Goal: Information Seeking & Learning: Learn about a topic

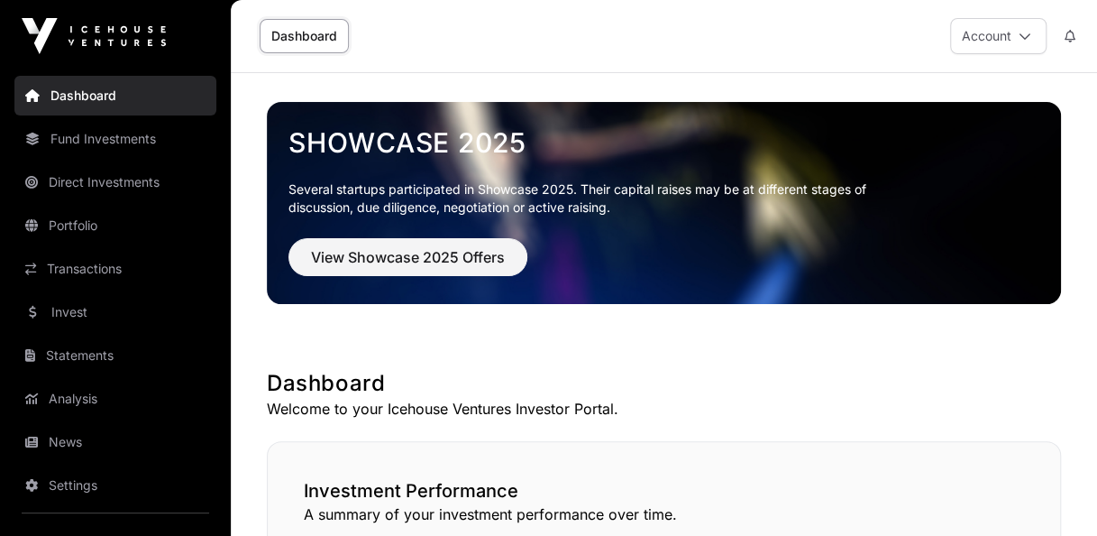
click at [308, 44] on link "Dashboard" at bounding box center [304, 36] width 89 height 34
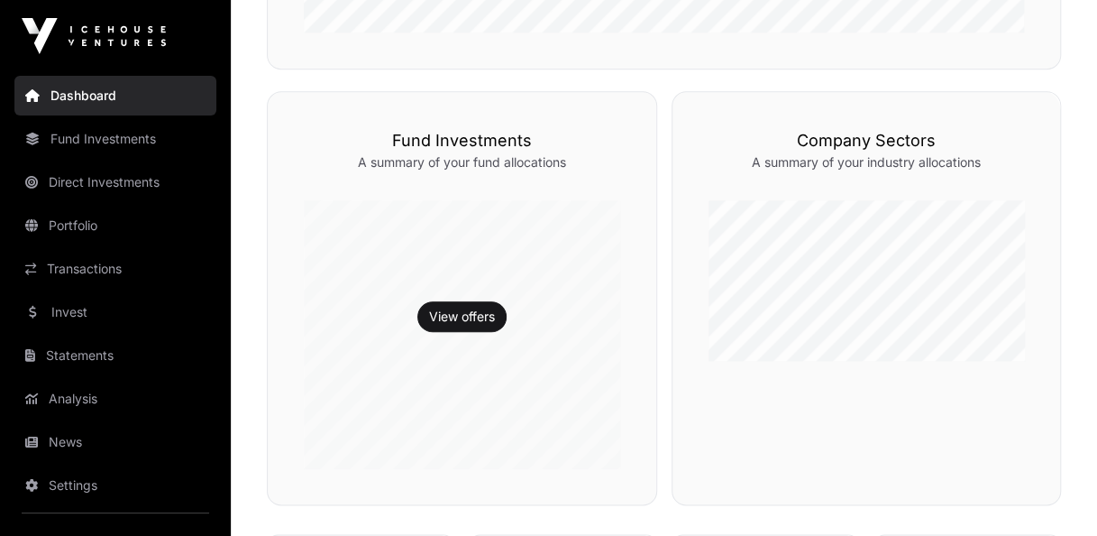
scroll to position [902, 0]
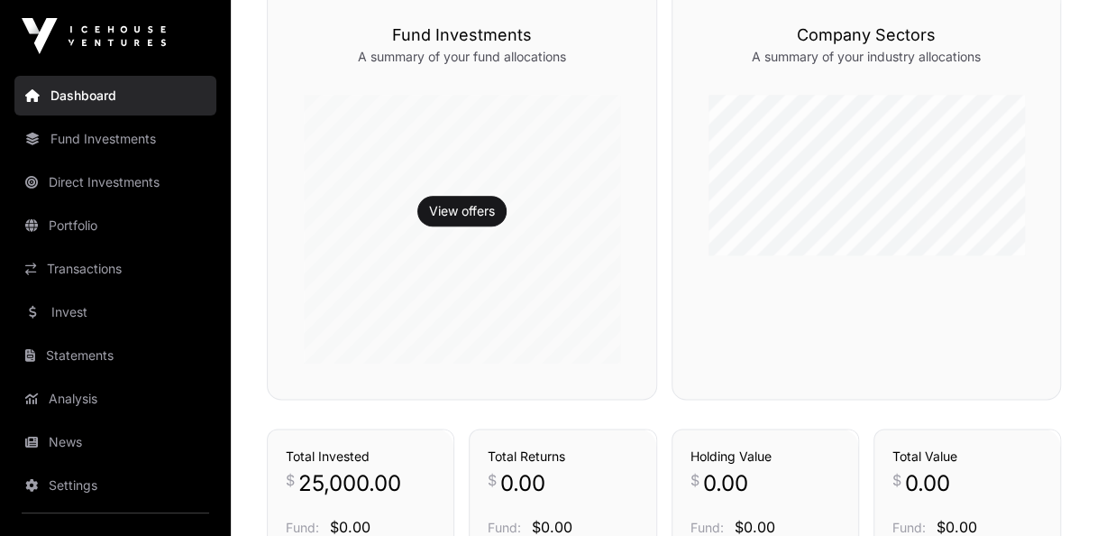
click at [121, 177] on link "Direct Investments" at bounding box center [115, 182] width 202 height 40
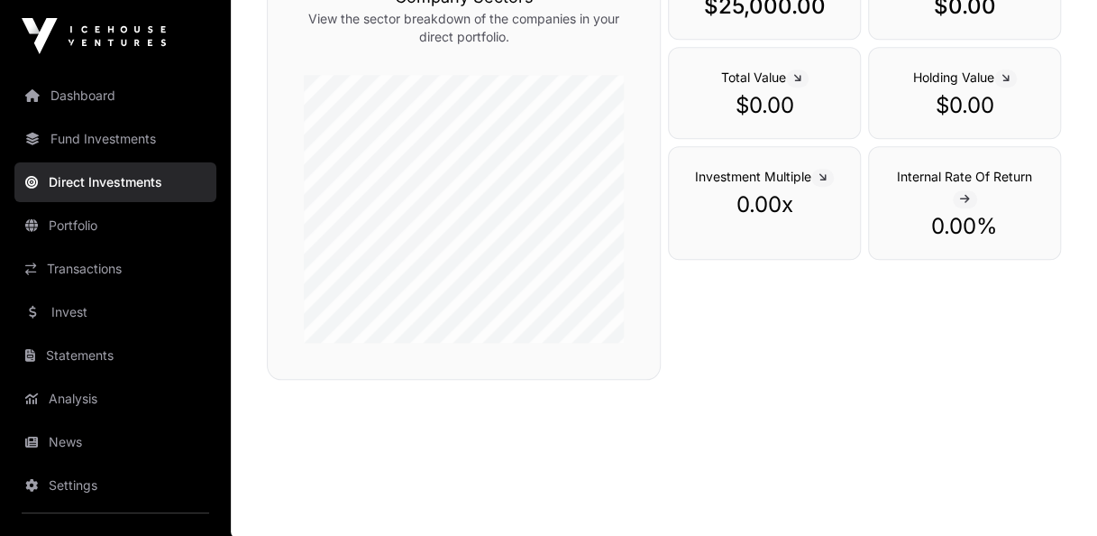
scroll to position [659, 0]
click at [128, 143] on link "Fund Investments" at bounding box center [115, 139] width 202 height 40
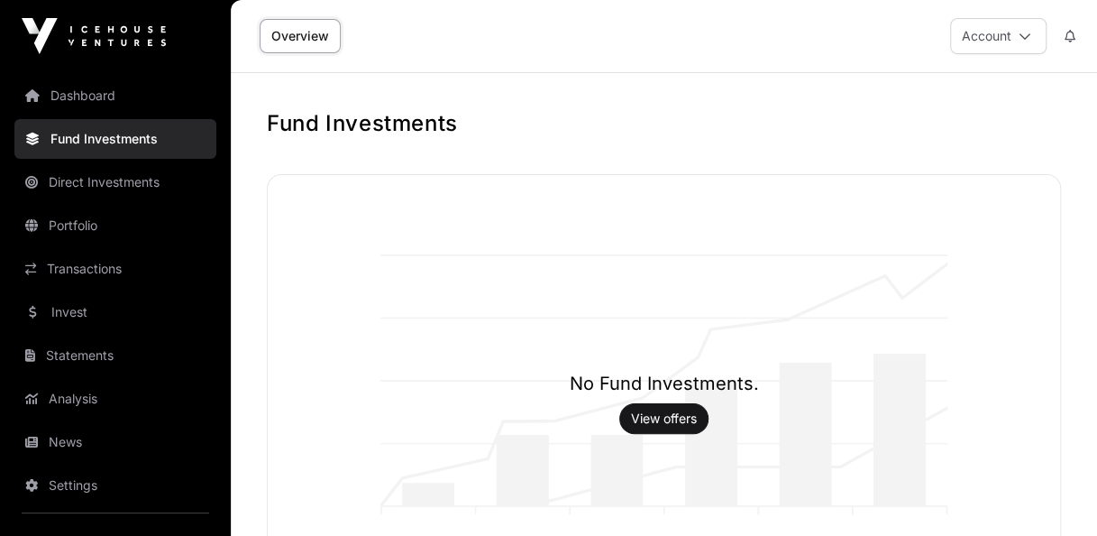
click at [117, 184] on link "Direct Investments" at bounding box center [115, 182] width 202 height 40
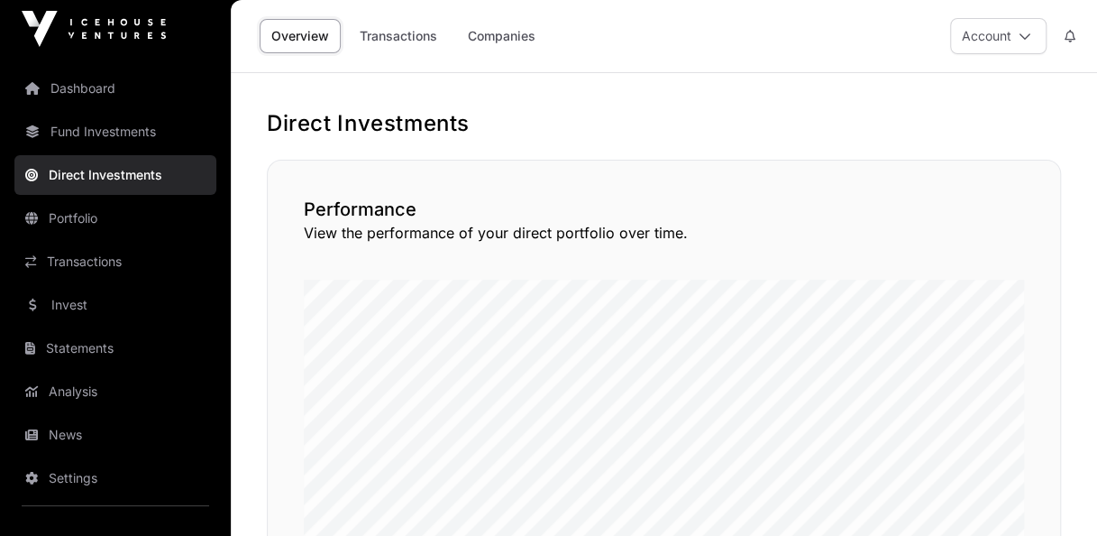
scroll to position [9, 0]
click at [106, 216] on link "Portfolio" at bounding box center [115, 217] width 202 height 40
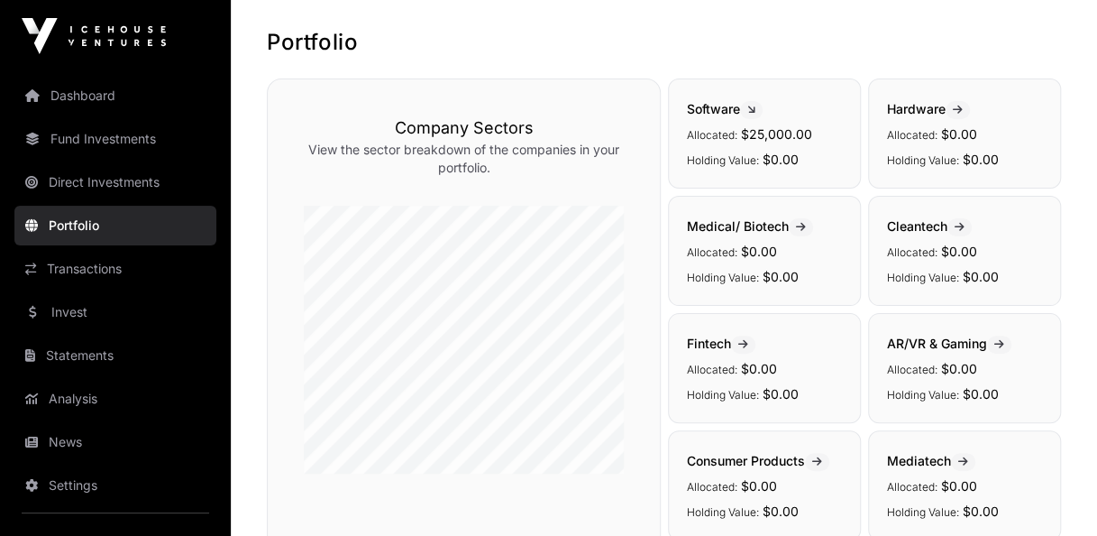
scroll to position [64, 0]
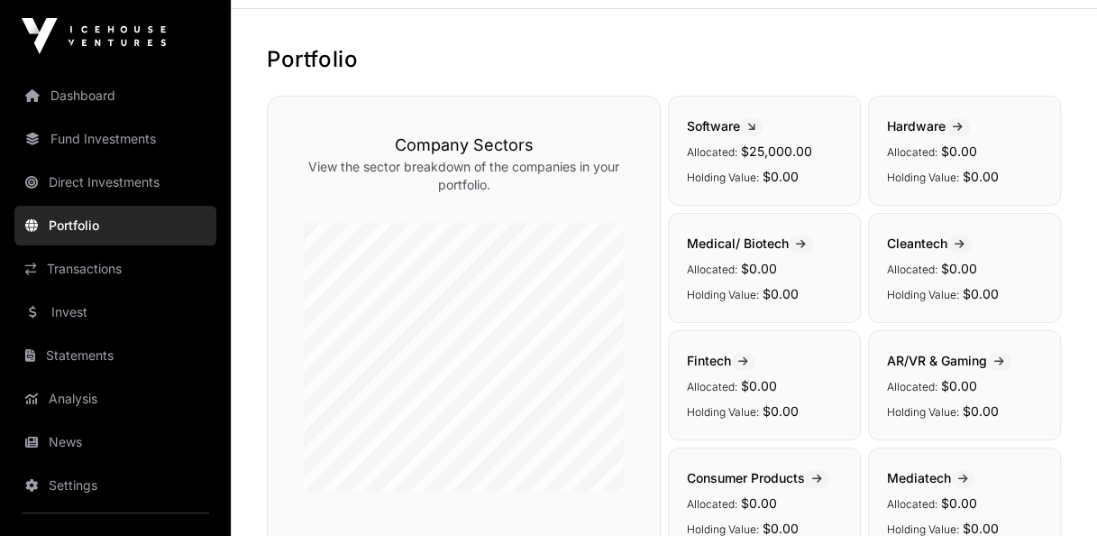
click at [74, 100] on link "Dashboard" at bounding box center [115, 96] width 202 height 40
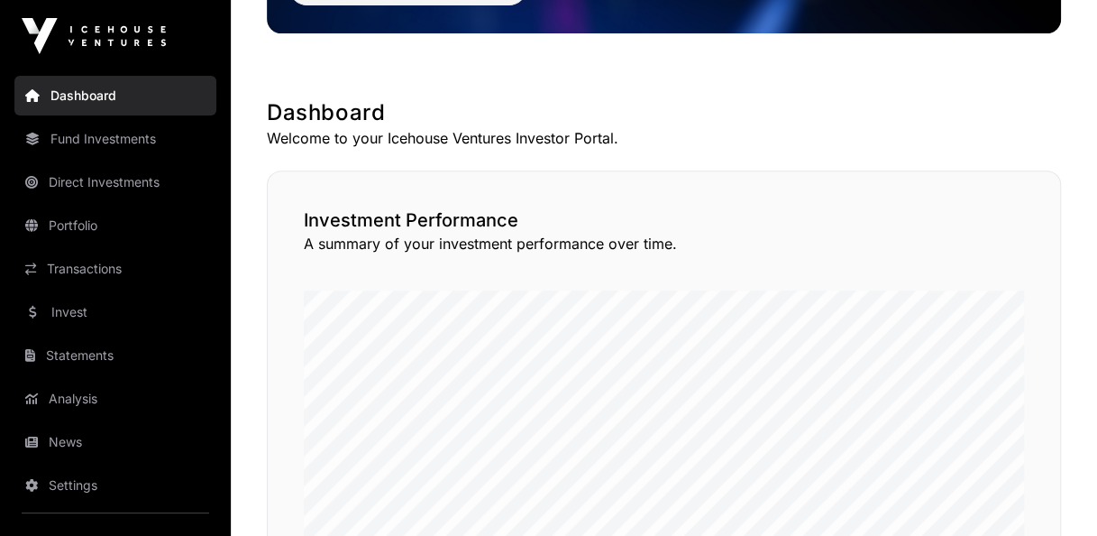
scroll to position [361, 0]
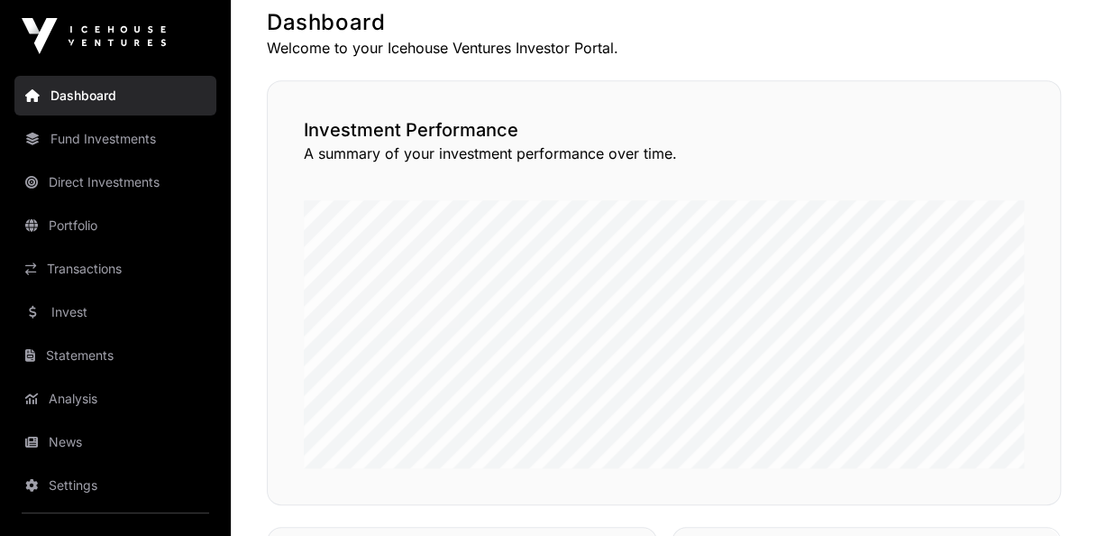
click at [126, 140] on link "Fund Investments" at bounding box center [115, 139] width 202 height 40
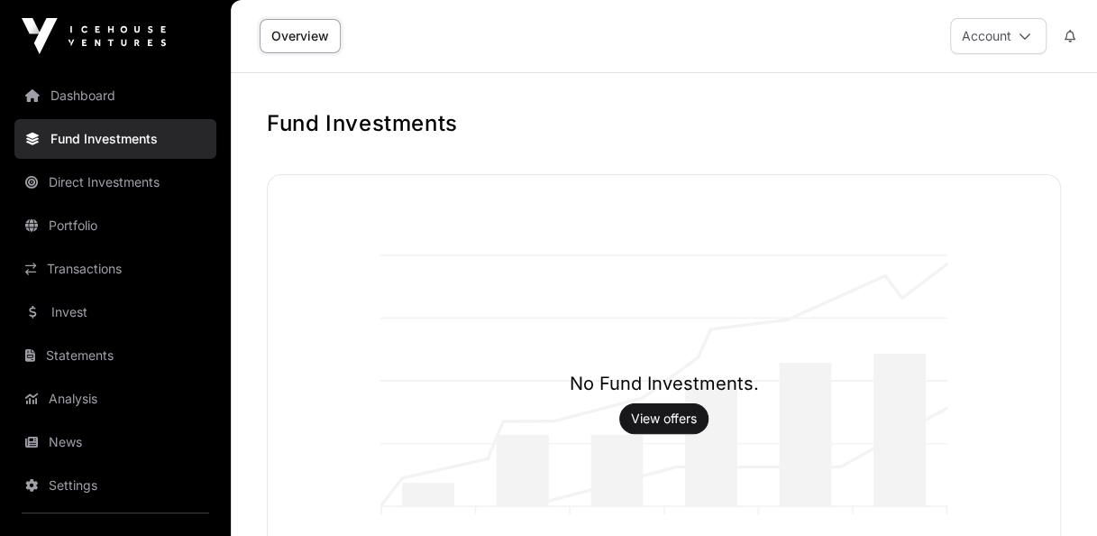
click at [119, 105] on link "Dashboard" at bounding box center [115, 96] width 202 height 40
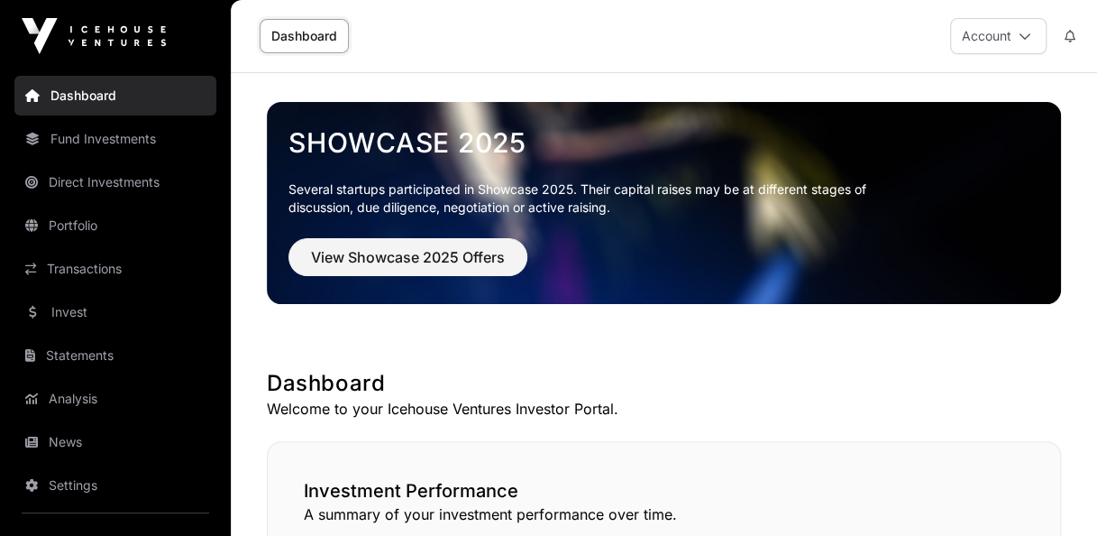
click at [118, 207] on link "Portfolio" at bounding box center [115, 226] width 202 height 40
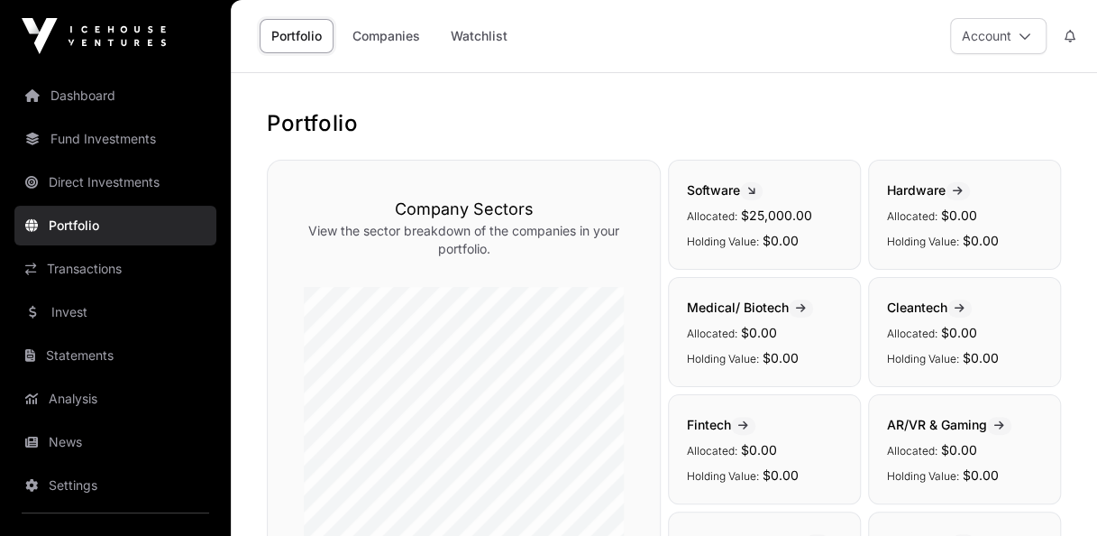
click at [122, 193] on link "Direct Investments" at bounding box center [115, 182] width 202 height 40
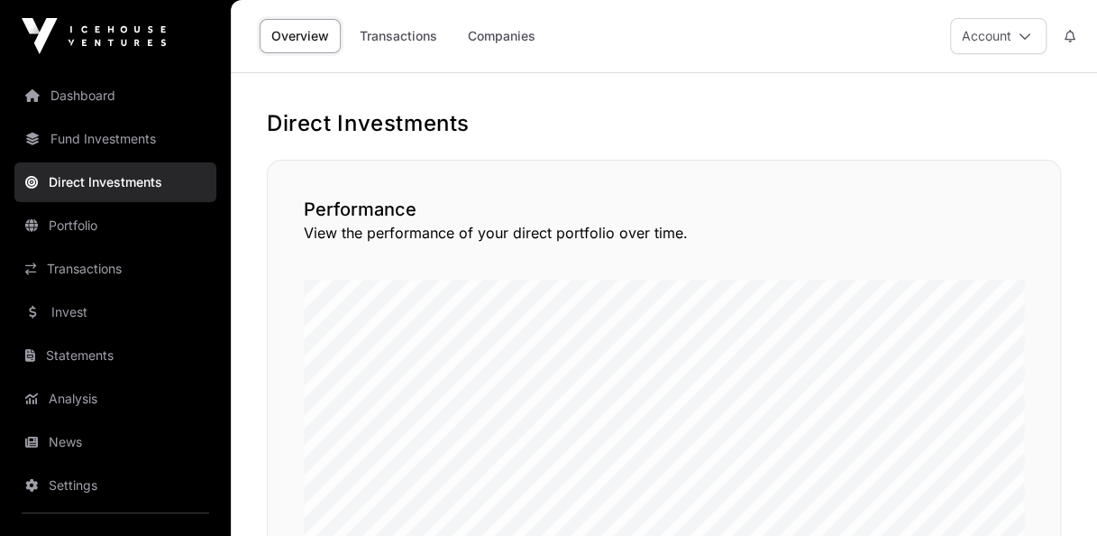
click at [121, 261] on link "Transactions" at bounding box center [115, 269] width 202 height 40
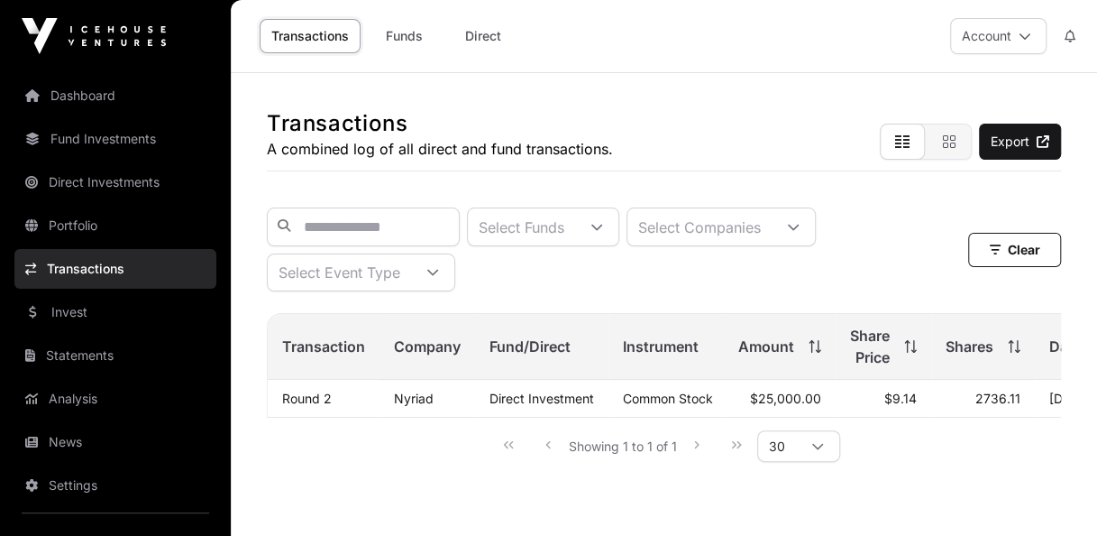
click at [133, 292] on link "Invest" at bounding box center [115, 312] width 202 height 40
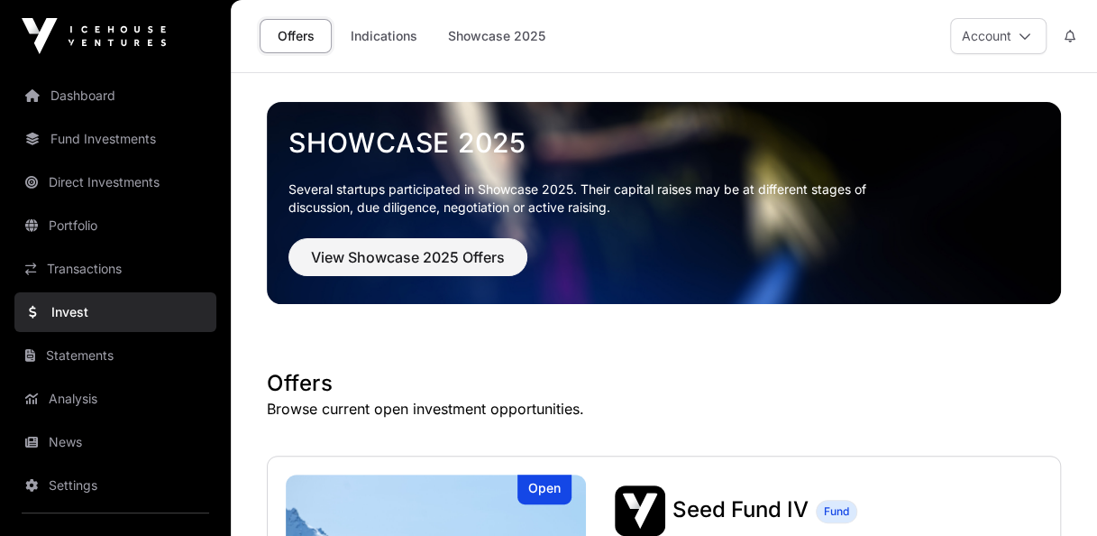
click at [109, 362] on link "Statements" at bounding box center [115, 355] width 202 height 40
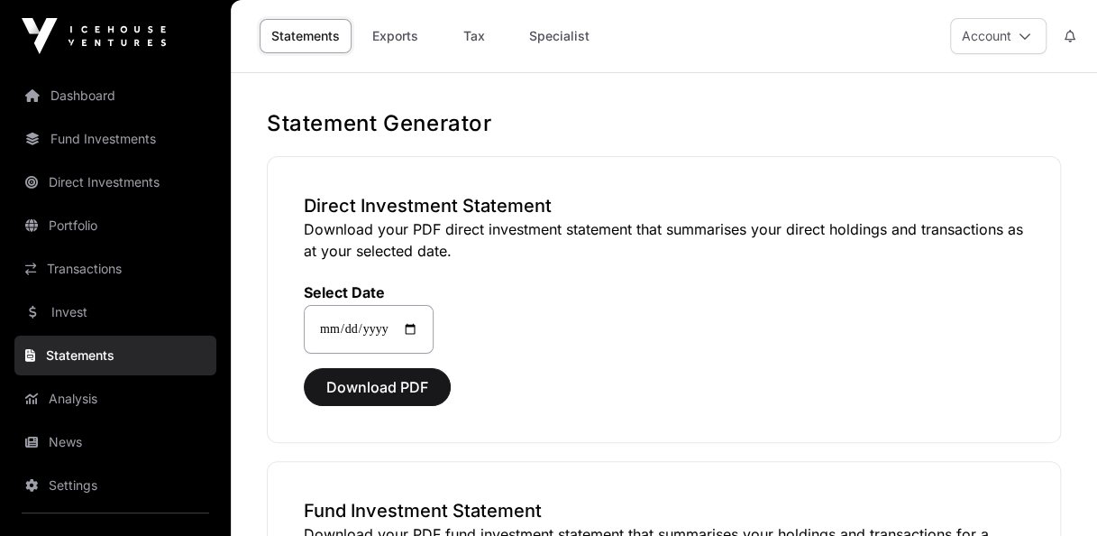
click at [137, 185] on link "Direct Investments" at bounding box center [115, 182] width 202 height 40
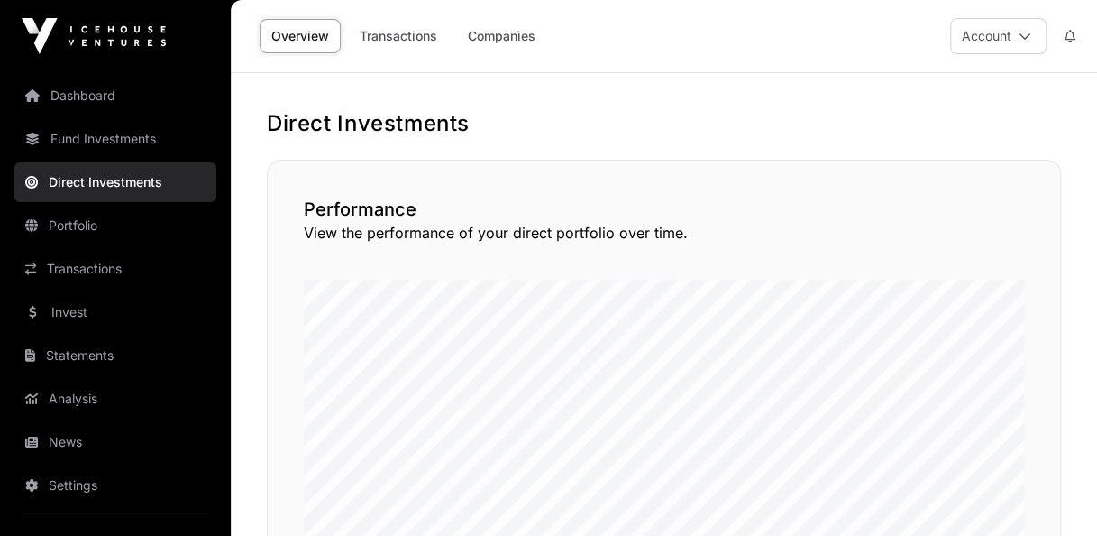
click at [123, 139] on link "Fund Investments" at bounding box center [115, 139] width 202 height 40
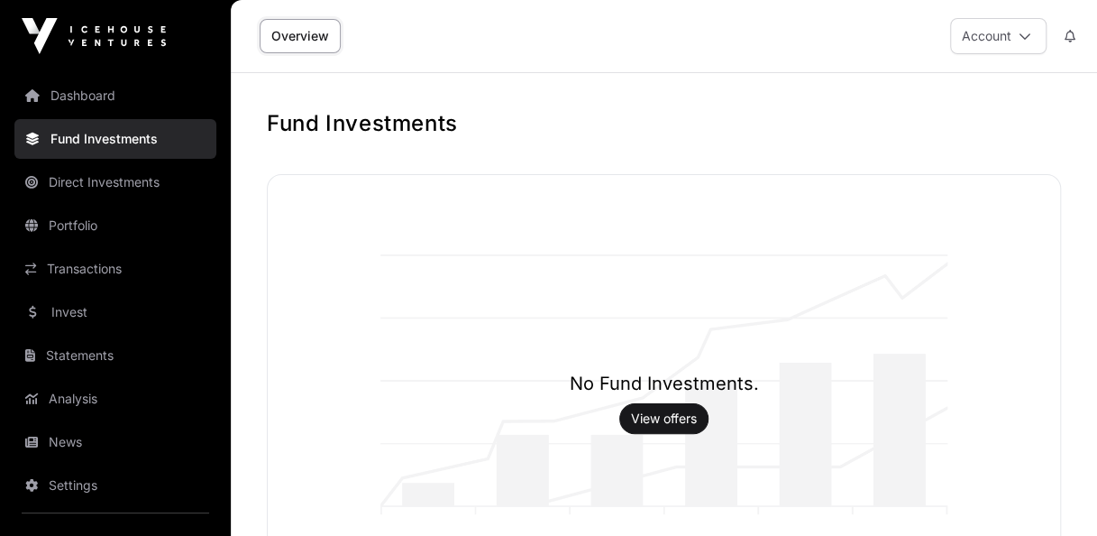
click at [118, 90] on link "Dashboard" at bounding box center [115, 96] width 202 height 40
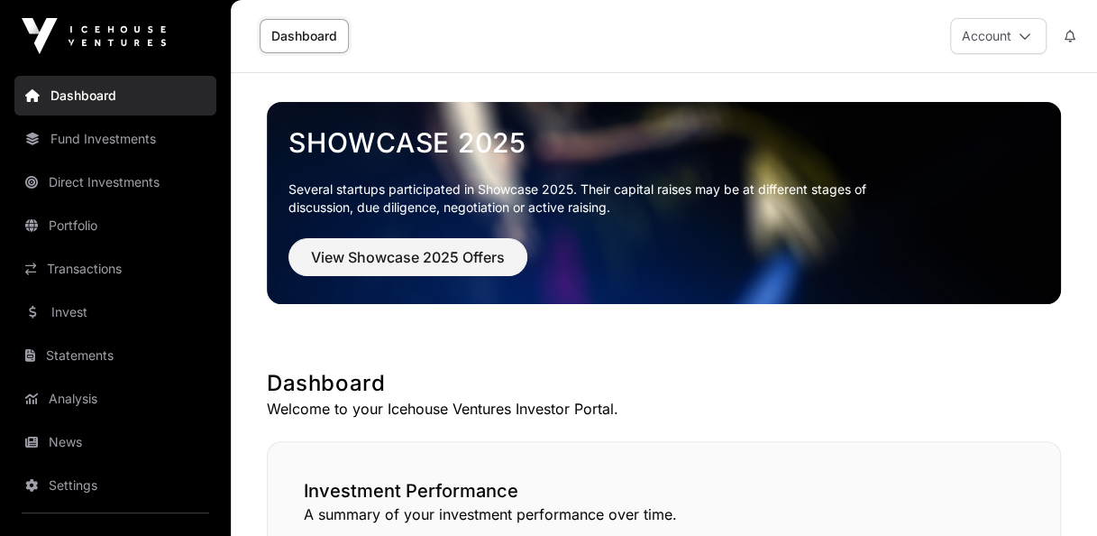
scroll to position [9, 0]
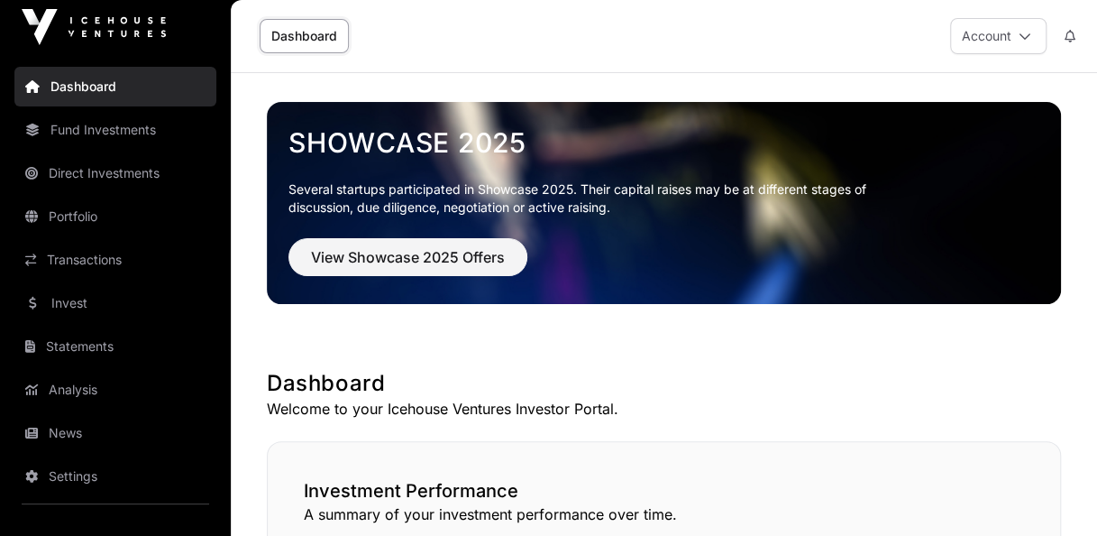
click at [120, 427] on link "News" at bounding box center [115, 433] width 202 height 40
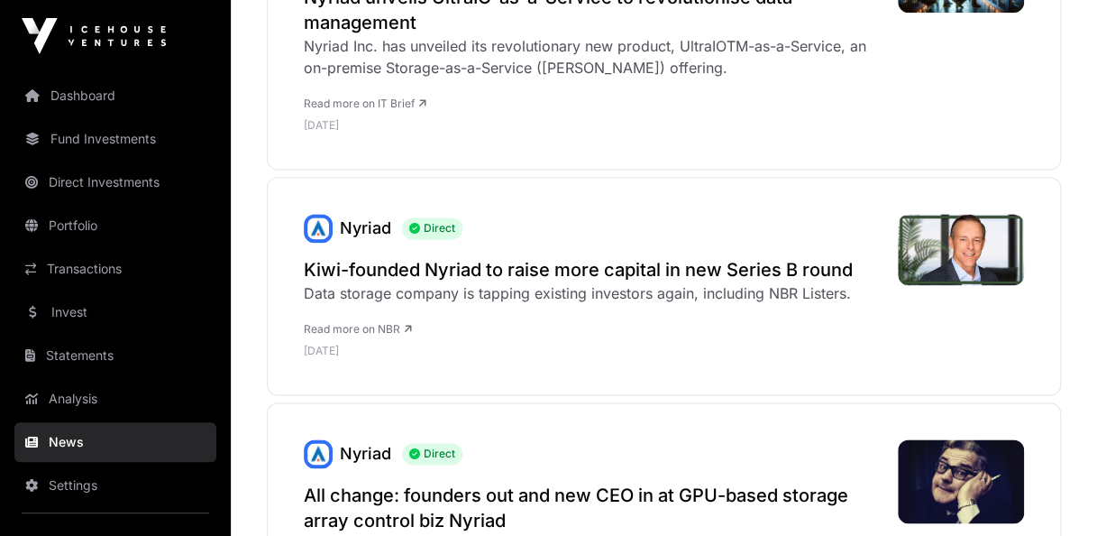
scroll to position [1176, 0]
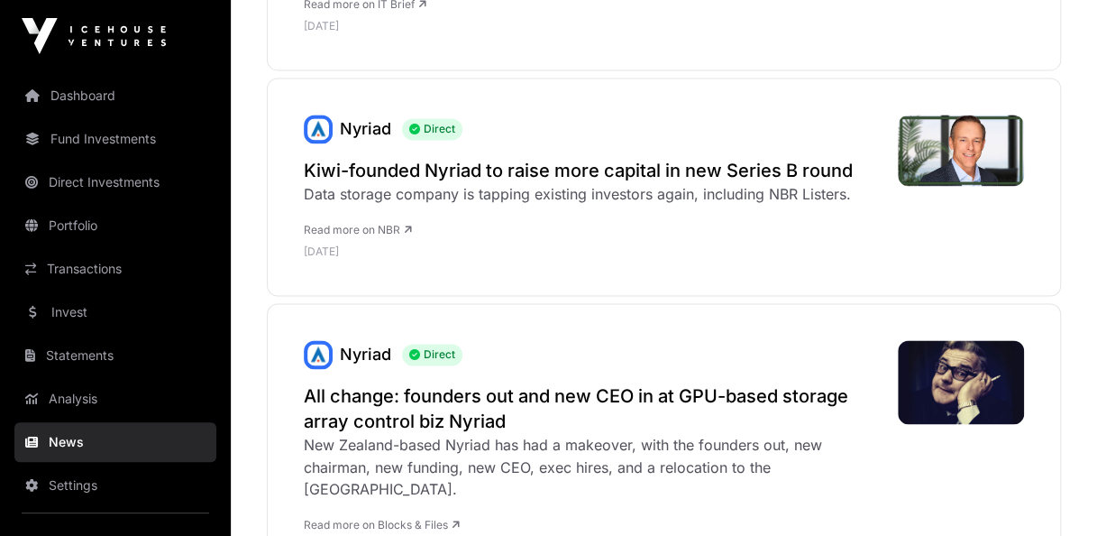
click at [157, 377] on nav "Dashboard Fund Investments Direct Investments Portfolio Transactions Invest Sta…" at bounding box center [115, 301] width 231 height 459
click at [83, 320] on link "Invest" at bounding box center [115, 312] width 202 height 40
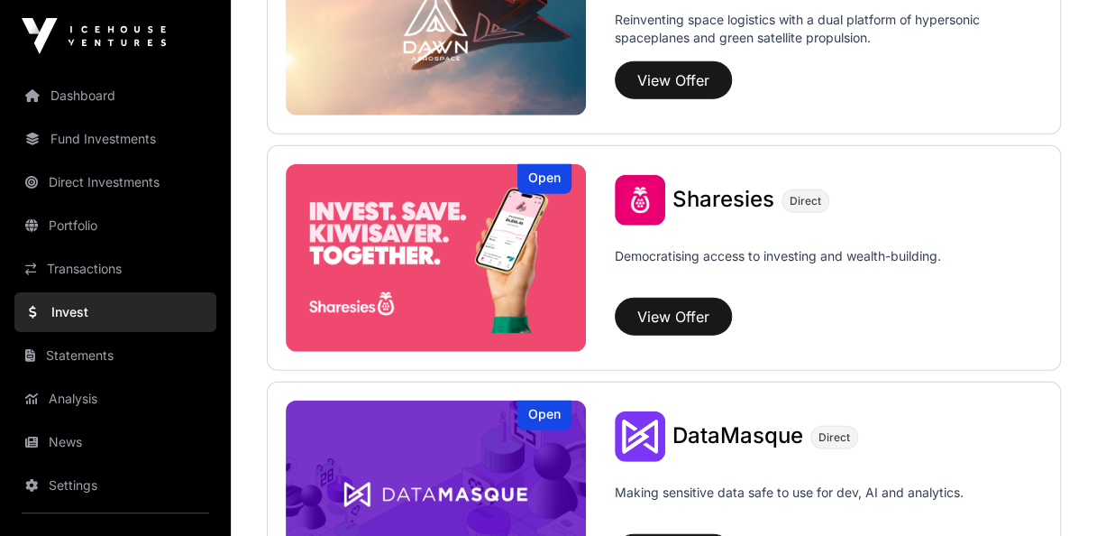
scroll to position [2664, 0]
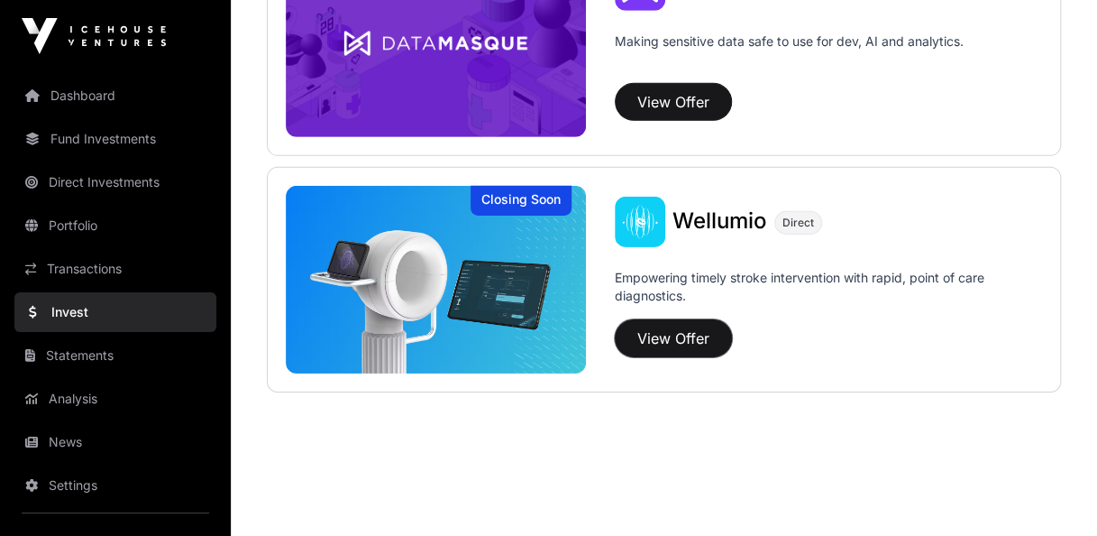
click at [678, 339] on button "View Offer" at bounding box center [673, 338] width 117 height 38
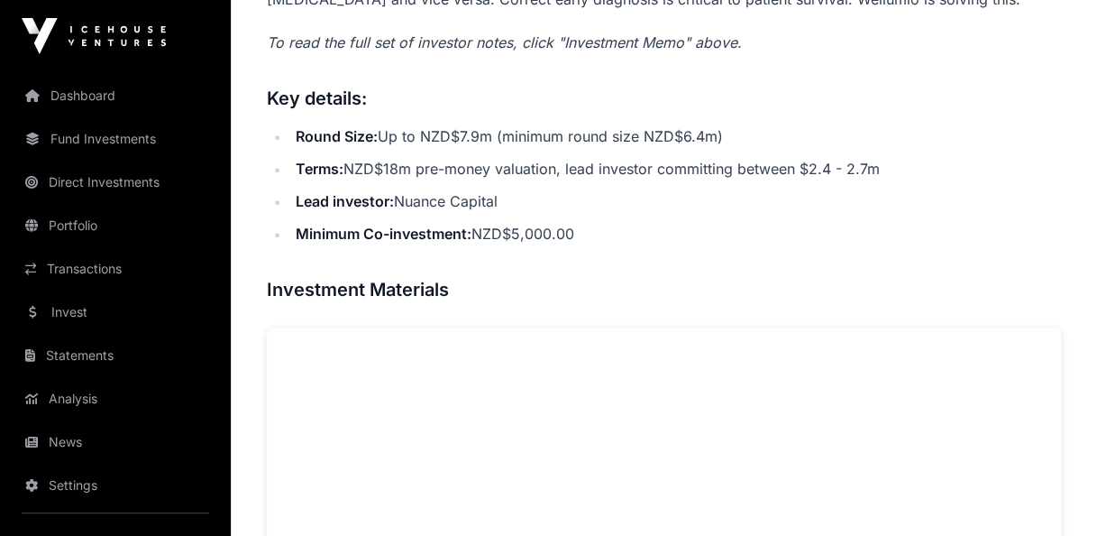
scroll to position [902, 0]
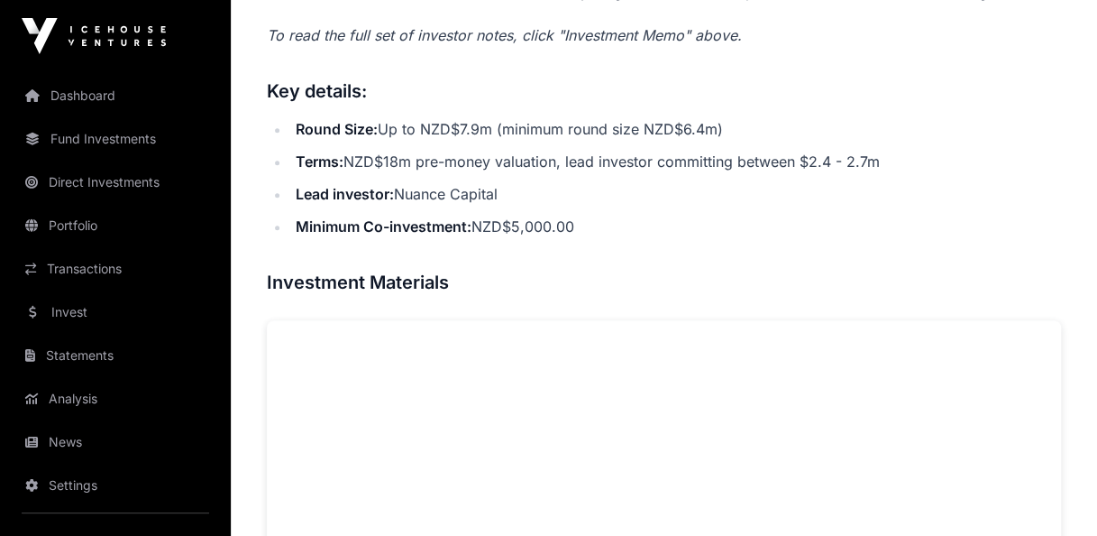
drag, startPoint x: 527, startPoint y: 193, endPoint x: 402, endPoint y: 188, distance: 124.5
click at [402, 188] on li "Lead investor : Nuance Capital" at bounding box center [675, 193] width 771 height 25
copy li "Nuance Capital"
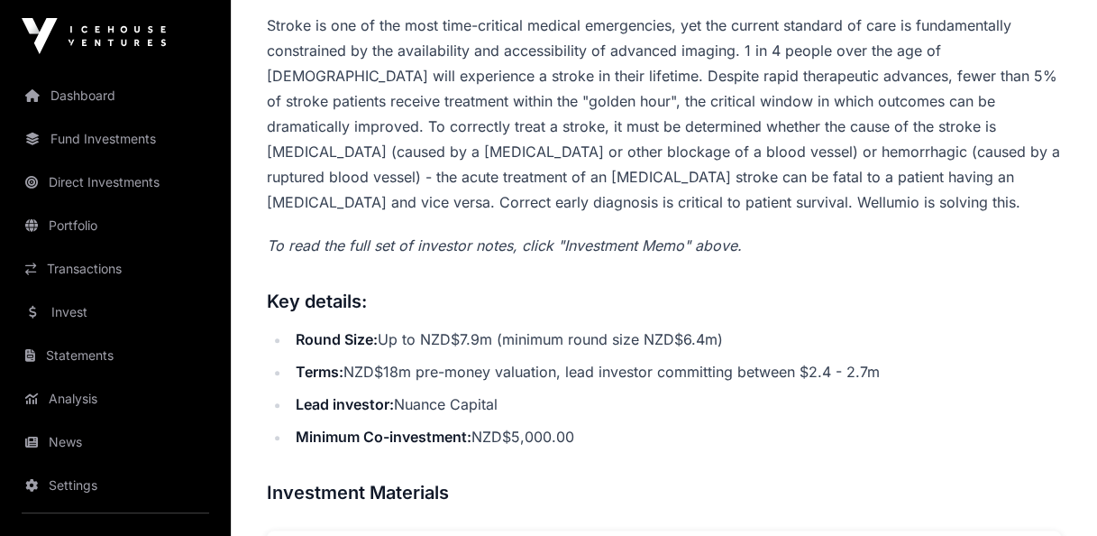
scroll to position [540, 0]
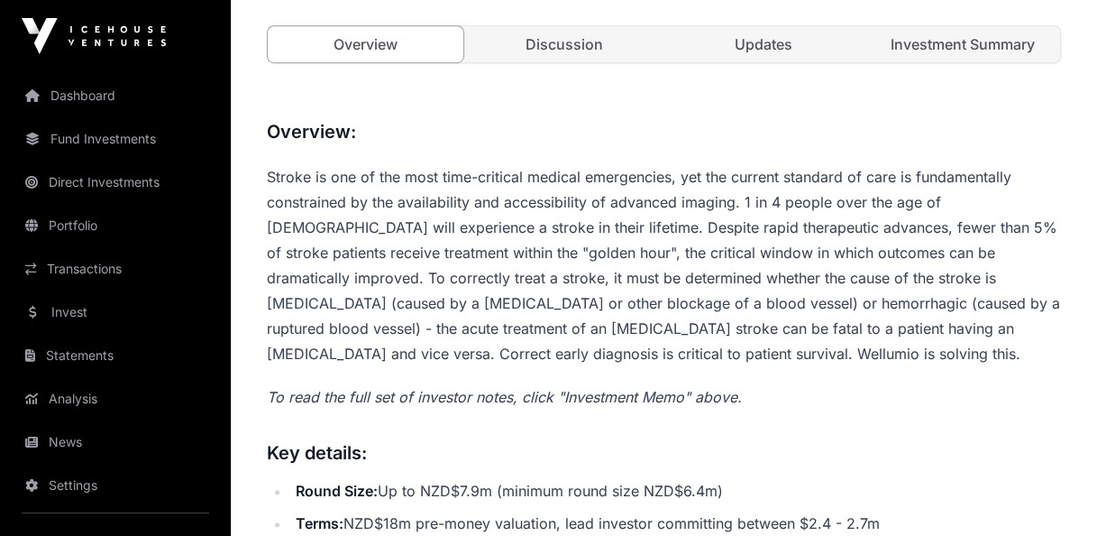
click at [911, 49] on link "Investment Summary" at bounding box center [963, 44] width 196 height 36
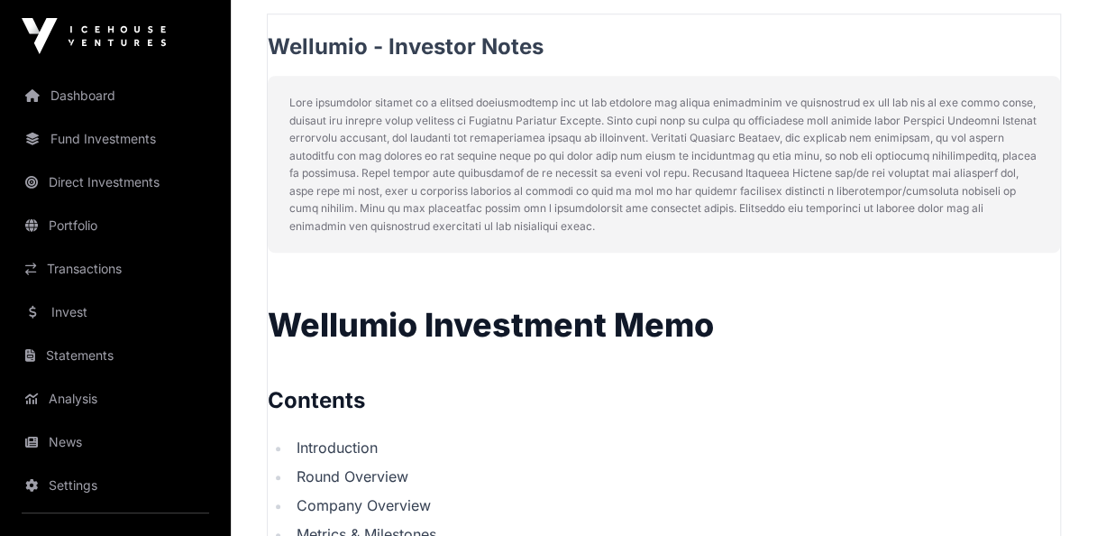
scroll to position [630, 0]
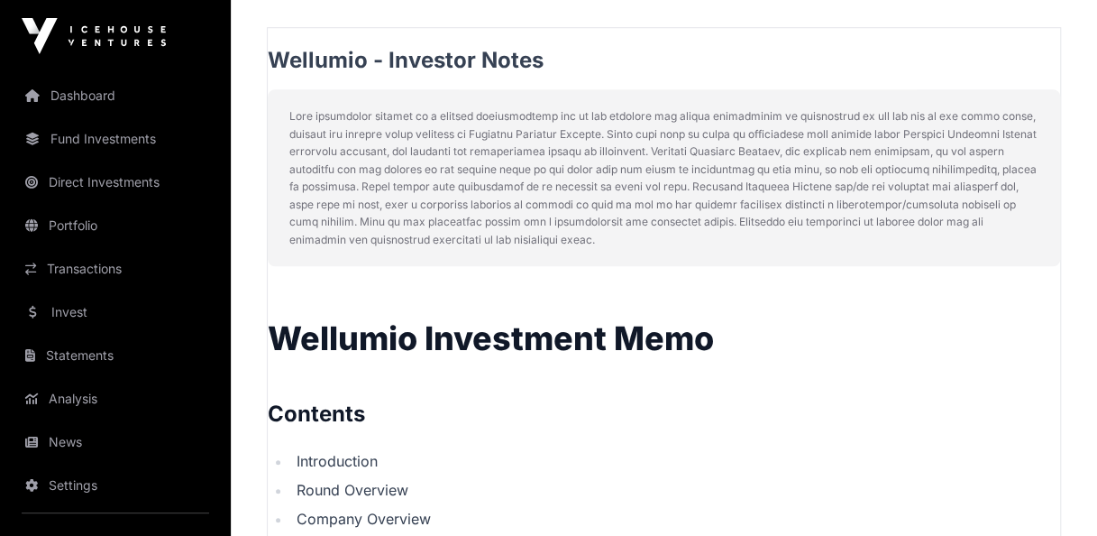
drag, startPoint x: 592, startPoint y: 243, endPoint x: 309, endPoint y: 96, distance: 318.6
click at [309, 96] on div at bounding box center [664, 177] width 793 height 177
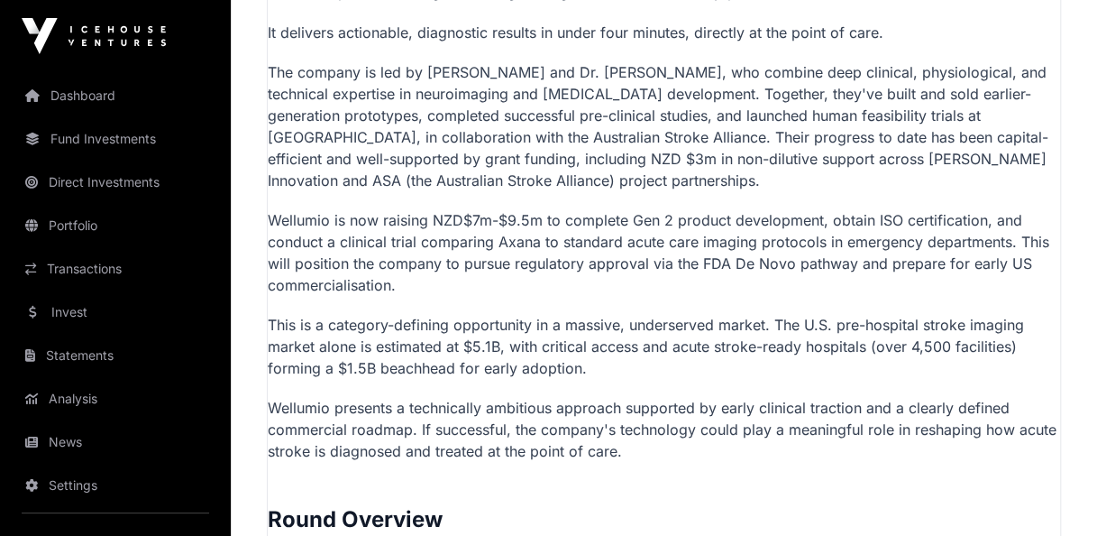
scroll to position [1727, 0]
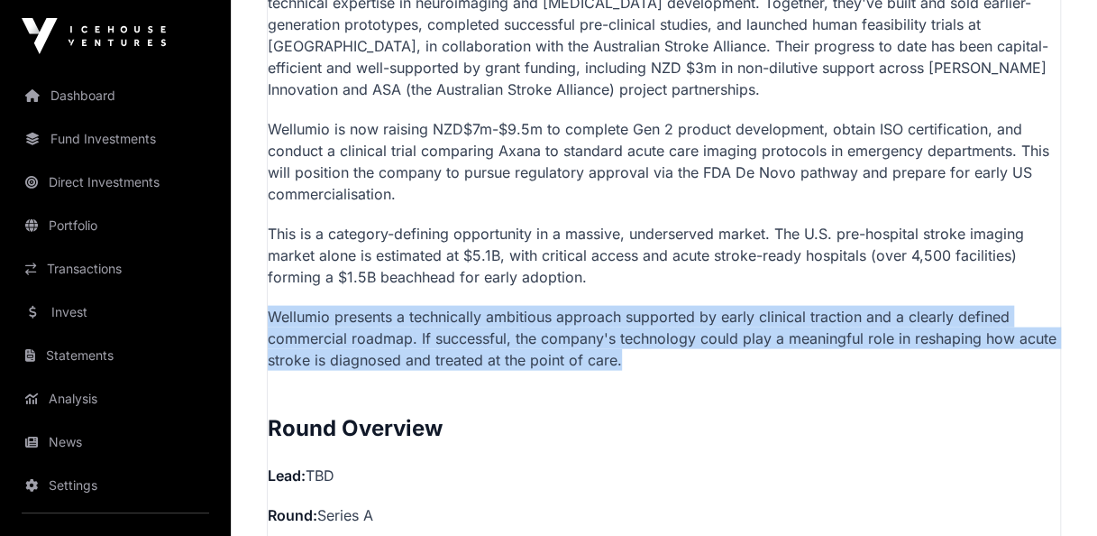
drag, startPoint x: 653, startPoint y: 356, endPoint x: 234, endPoint y: 317, distance: 421.1
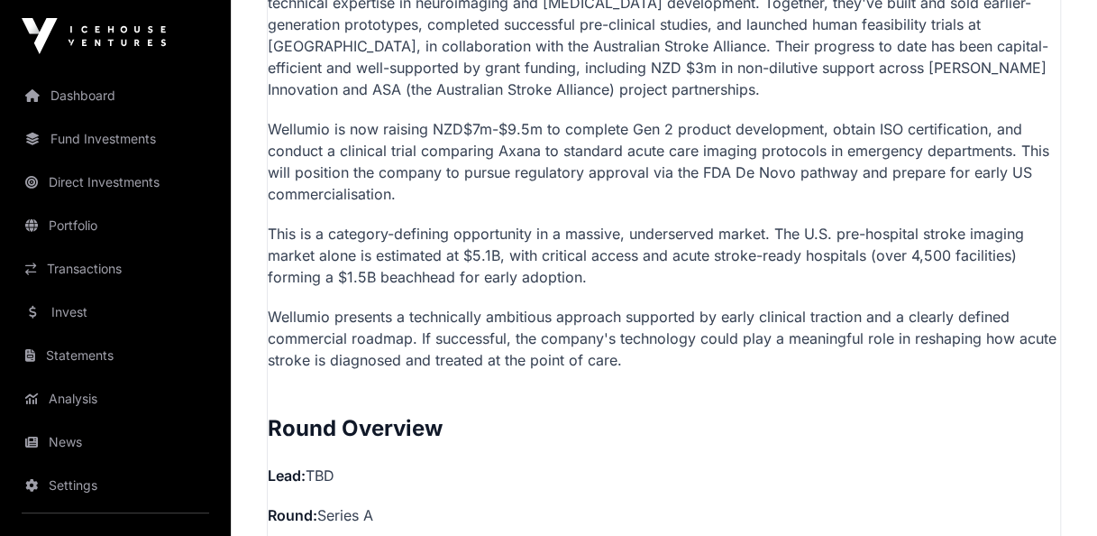
click at [681, 247] on p "This is a category-defining opportunity in a massive, underserved market. The U…" at bounding box center [664, 255] width 793 height 65
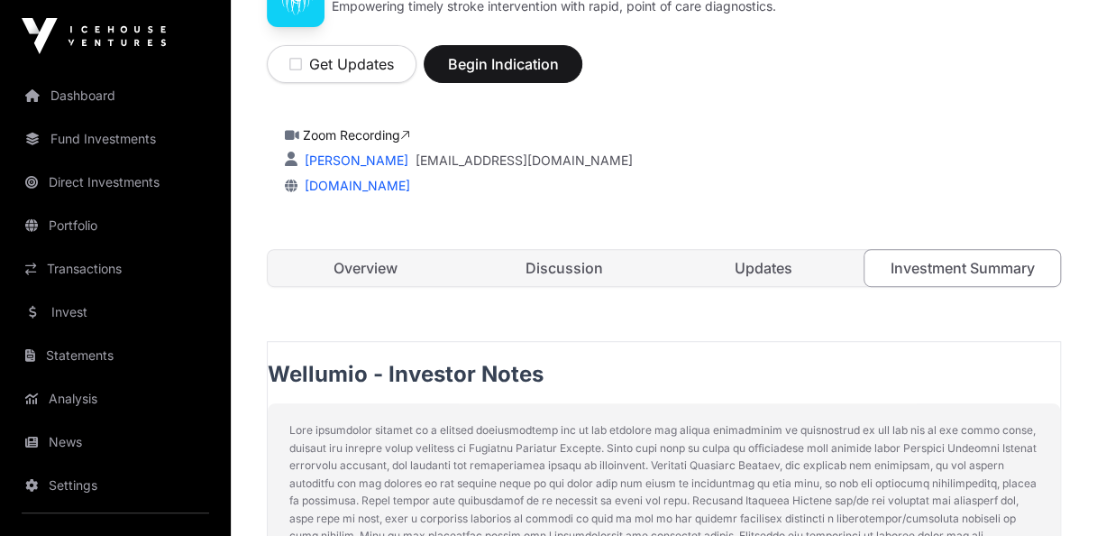
scroll to position [284, 0]
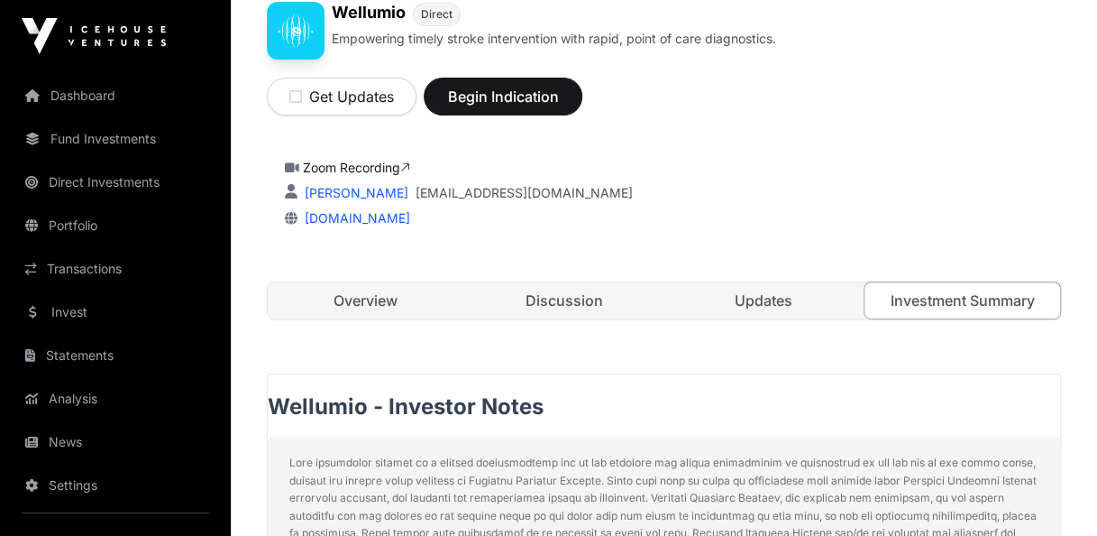
click at [373, 295] on link "Overview" at bounding box center [366, 300] width 196 height 36
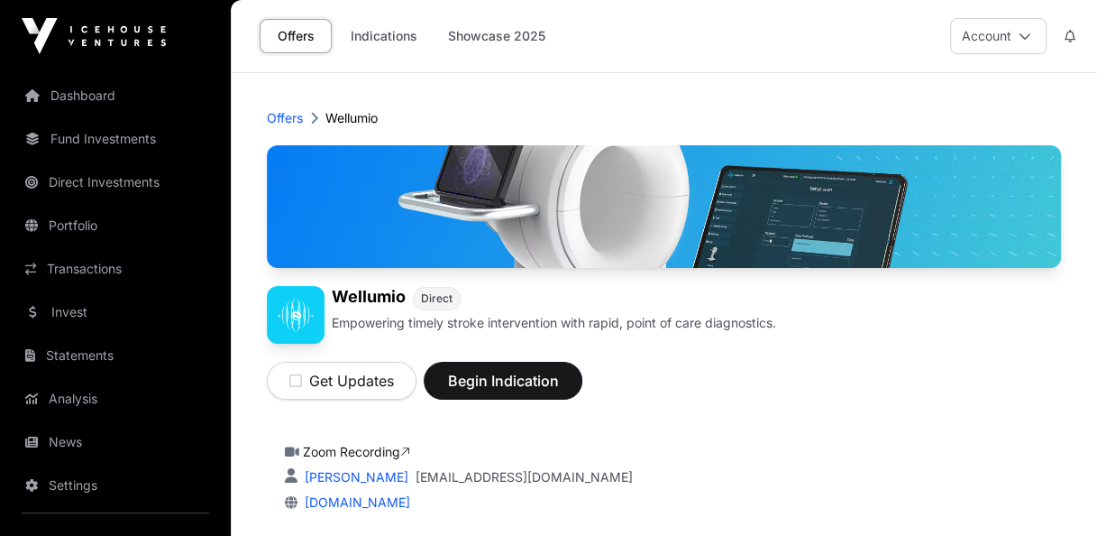
click at [492, 36] on link "Showcase 2025" at bounding box center [496, 36] width 121 height 34
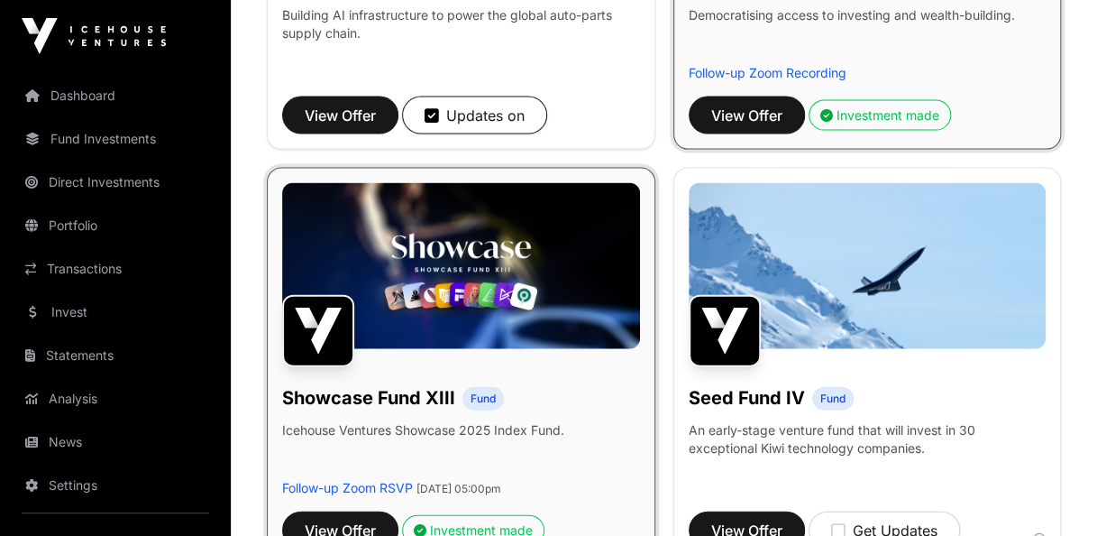
scroll to position [1984, 0]
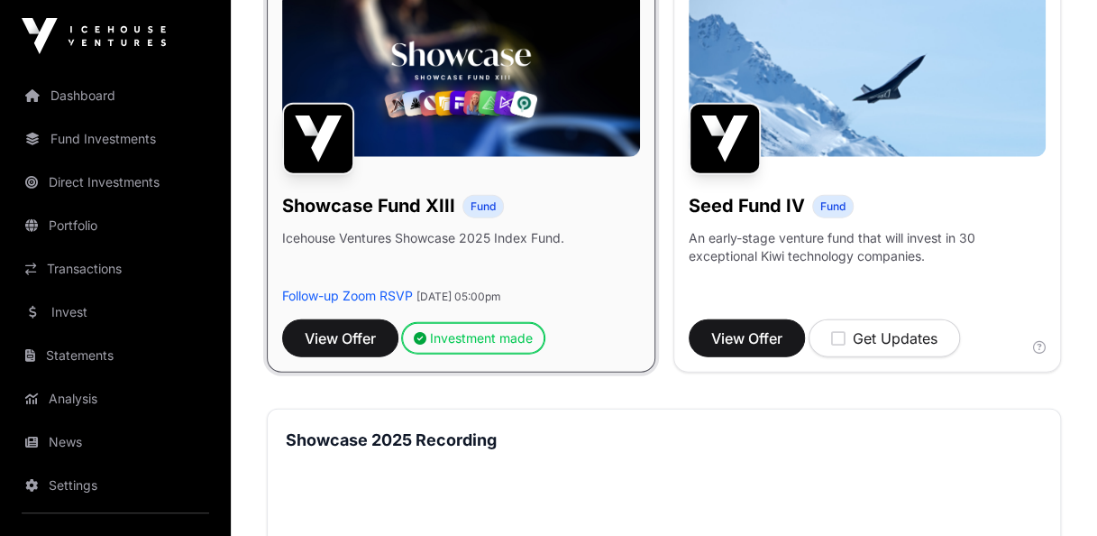
click at [513, 337] on div "Investment made" at bounding box center [473, 338] width 119 height 18
click at [483, 333] on div "Investment made" at bounding box center [473, 338] width 119 height 18
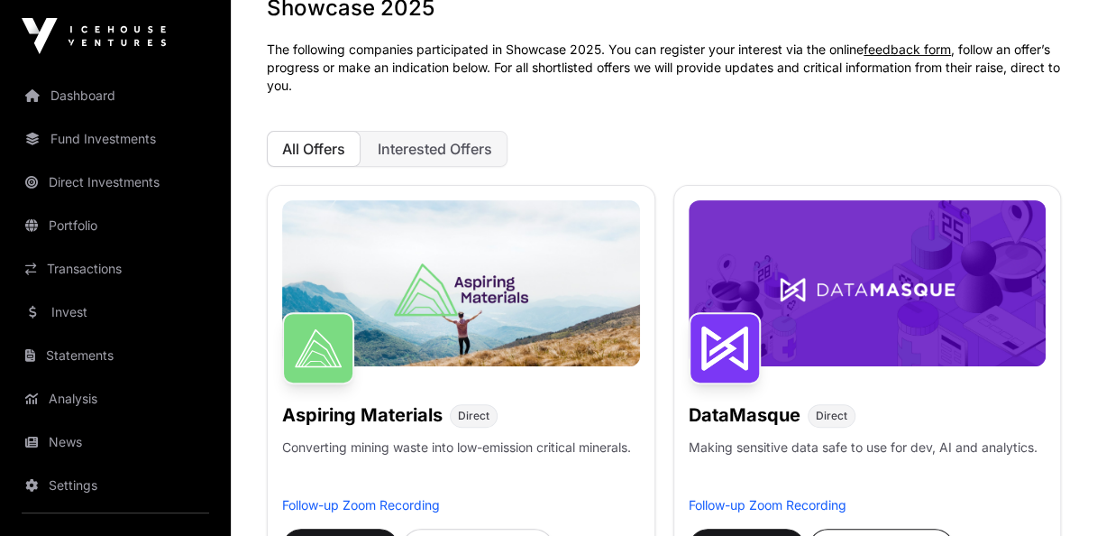
scroll to position [0, 0]
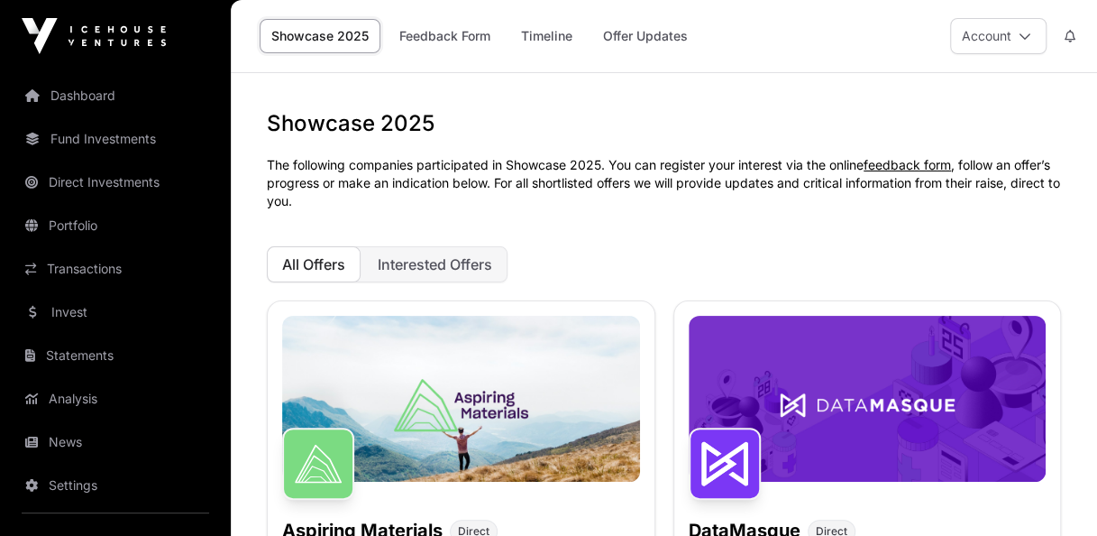
click at [617, 38] on link "Offer Updates" at bounding box center [646, 36] width 108 height 34
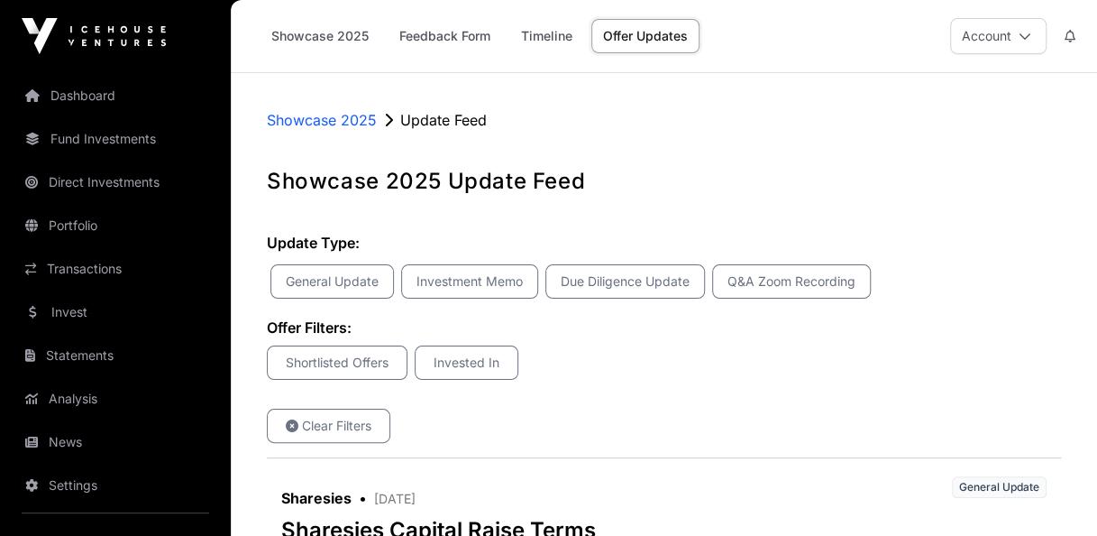
click at [527, 37] on link "Timeline" at bounding box center [546, 36] width 75 height 34
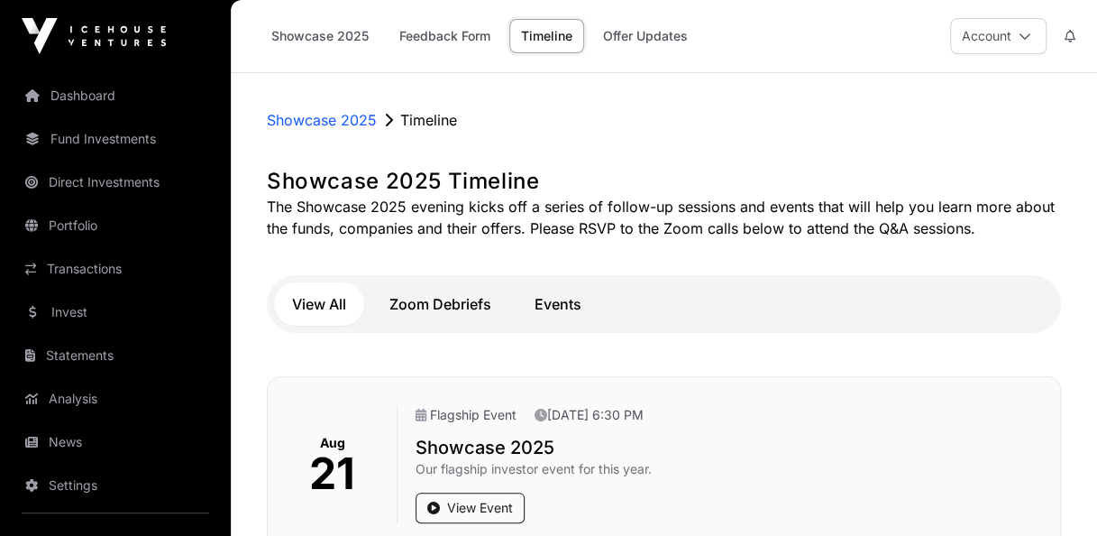
click at [483, 41] on link "Feedback Form" at bounding box center [445, 36] width 115 height 34
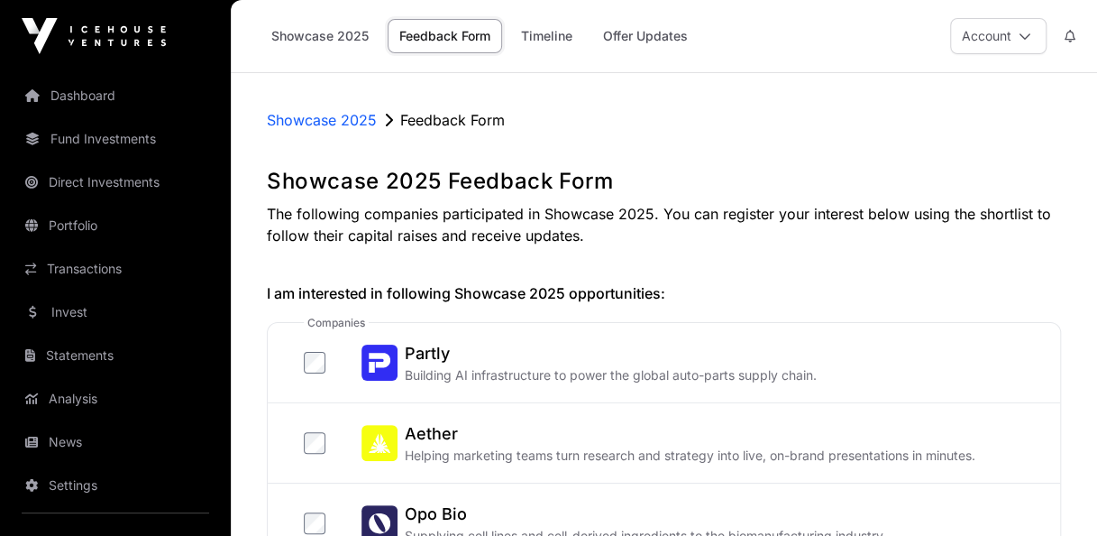
click at [344, 38] on link "Showcase 2025" at bounding box center [320, 36] width 121 height 34
